Goal: Task Accomplishment & Management: Manage account settings

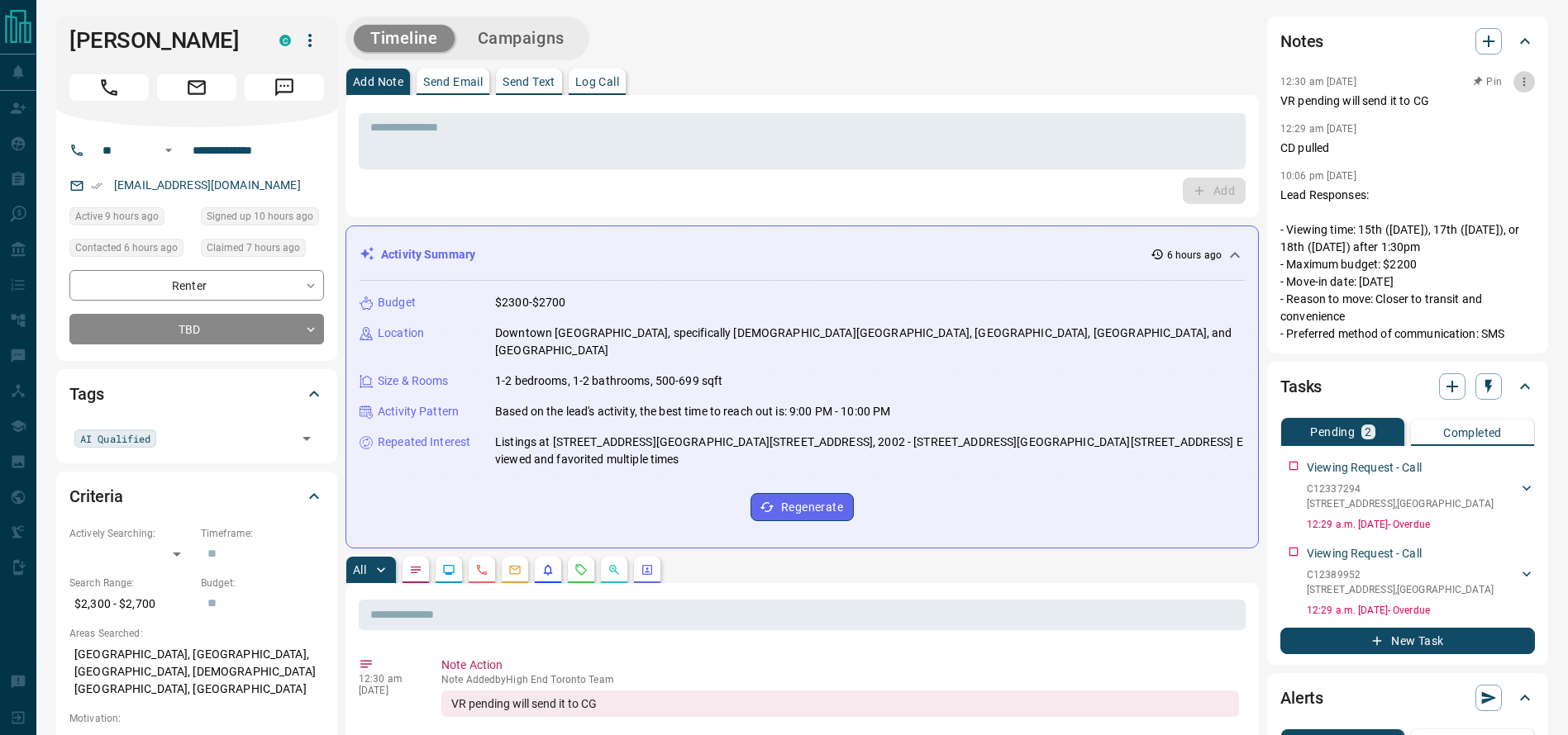
click at [1518, 85] on button "button" at bounding box center [1524, 82] width 21 height 21
drag, startPoint x: 1500, startPoint y: 123, endPoint x: 1502, endPoint y: 114, distance: 9.2
click at [1502, 114] on ul "Edit Delete" at bounding box center [1499, 123] width 73 height 63
click at [1502, 114] on li "Edit" at bounding box center [1499, 112] width 73 height 25
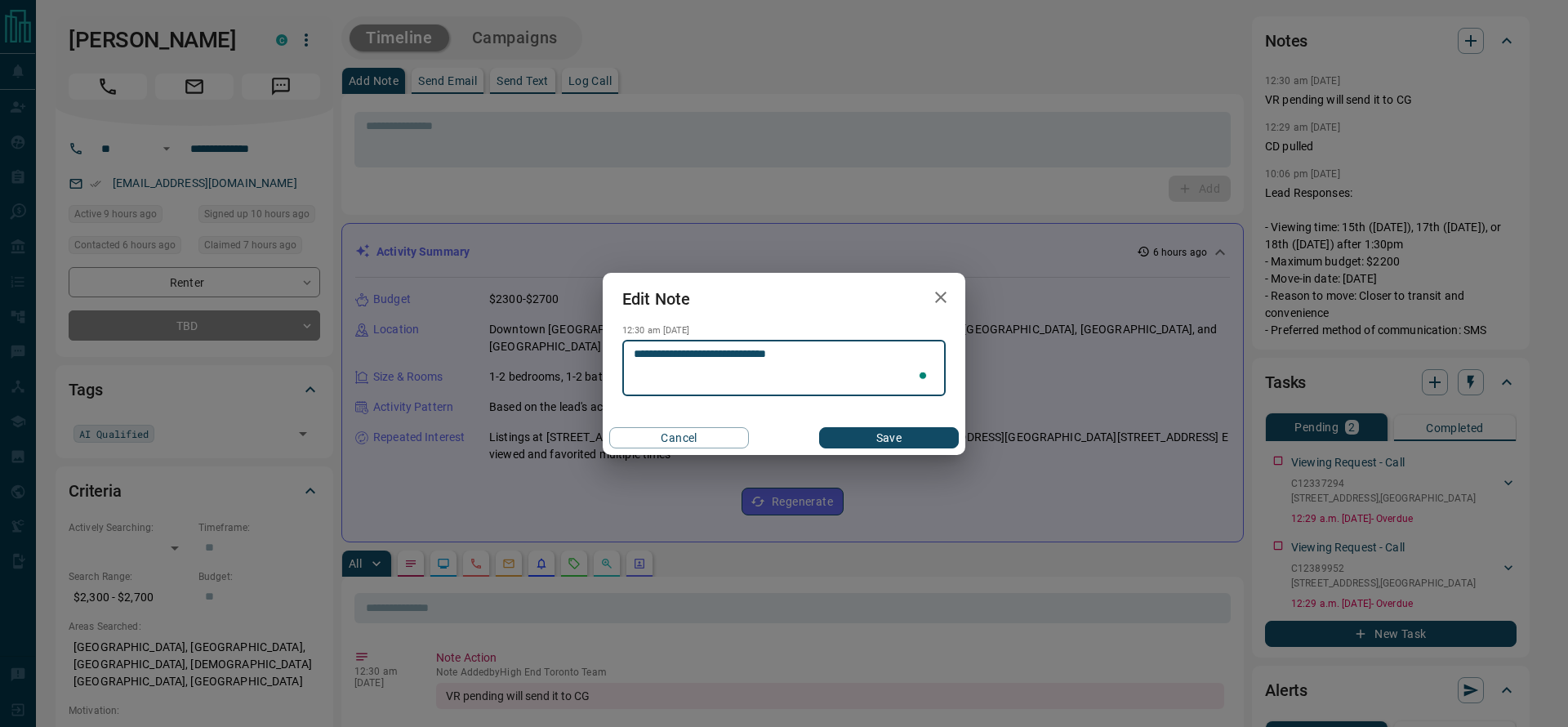
type textarea "**********"
click at [883, 424] on div "Cancel Save" at bounding box center [784, 438] width 363 height 34
click at [887, 442] on button "Save" at bounding box center [889, 438] width 140 height 21
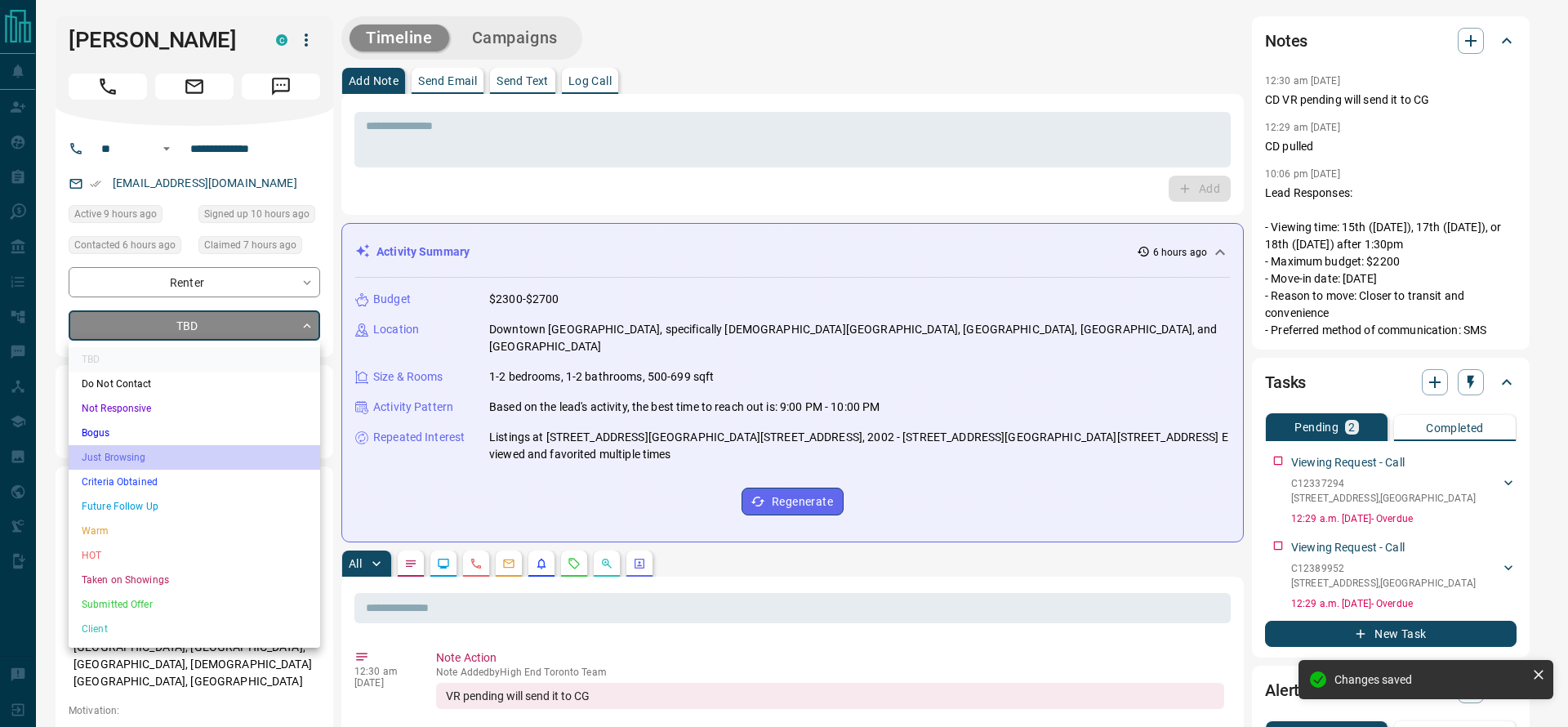
click at [169, 456] on li "Just Browsing" at bounding box center [194, 458] width 251 height 25
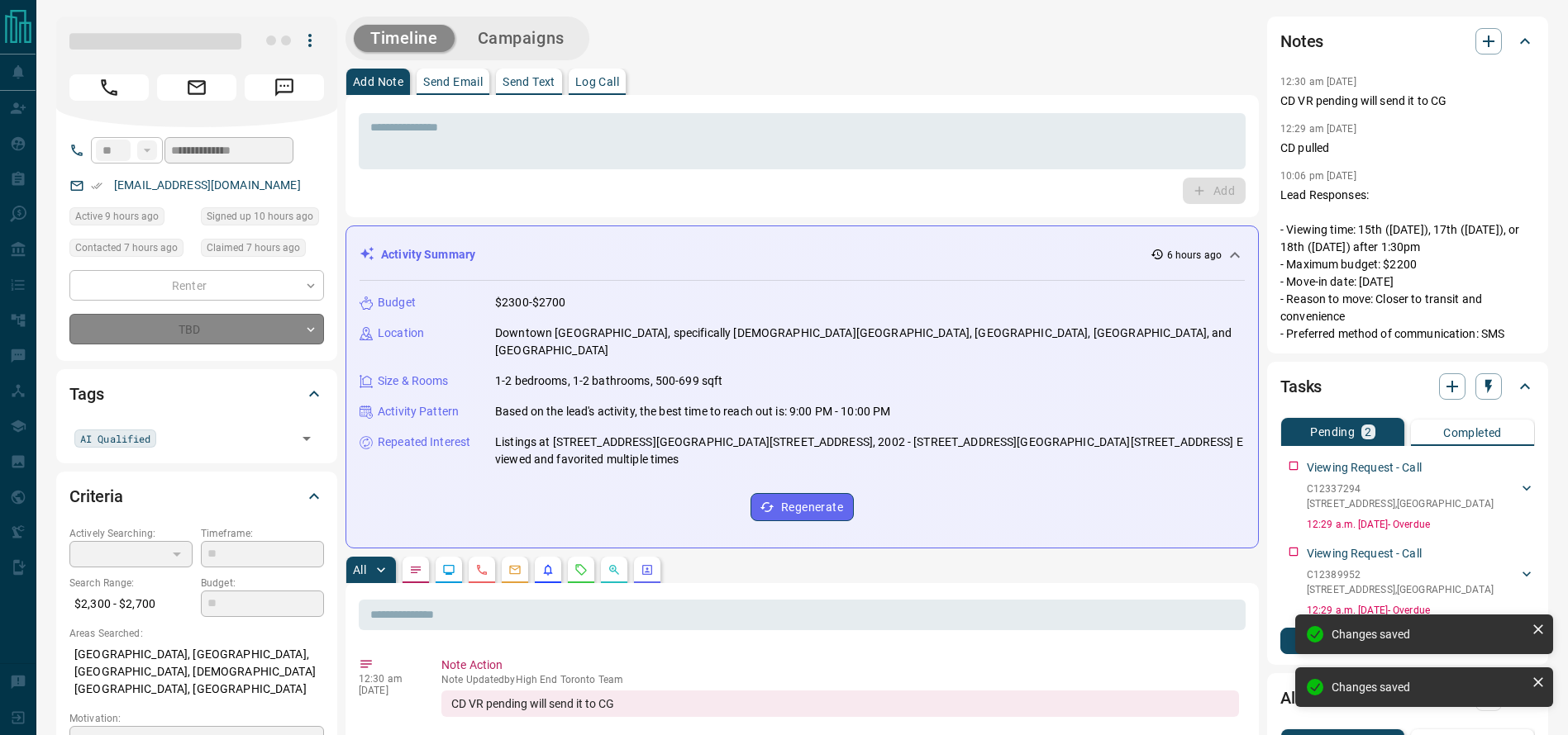
type input "*"
